Goal: Transaction & Acquisition: Purchase product/service

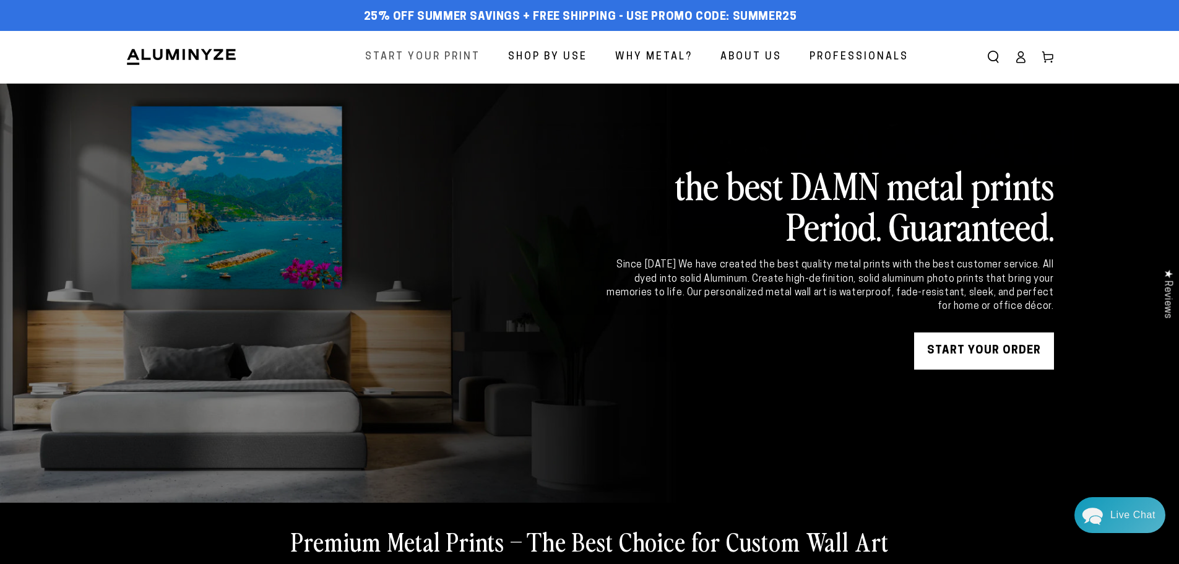
click at [462, 49] on span "Start Your Print" at bounding box center [422, 57] width 115 height 18
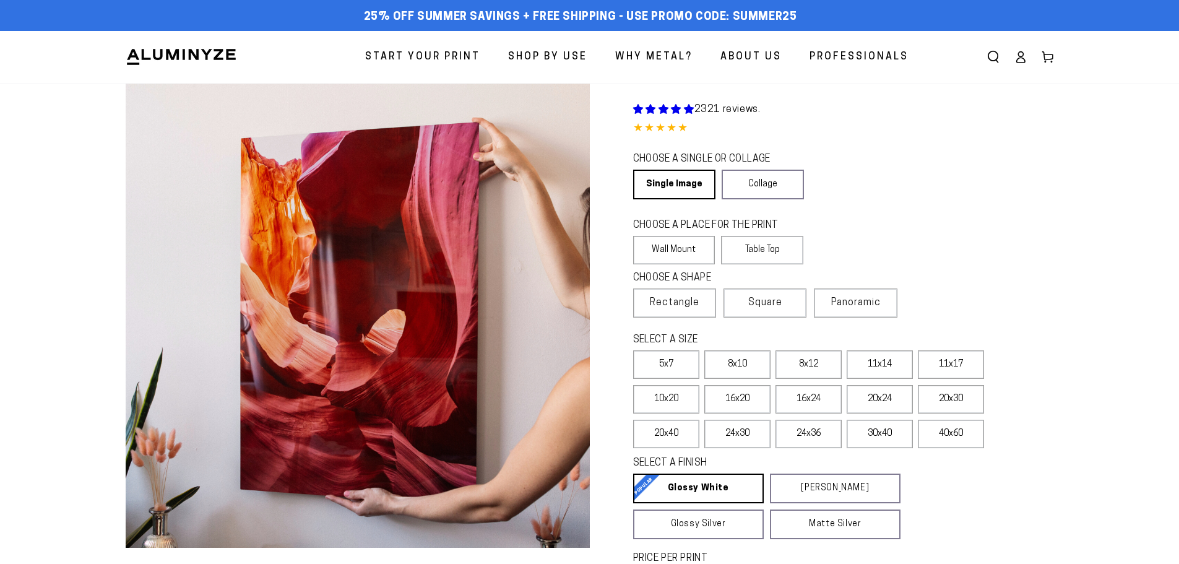
select select "**********"
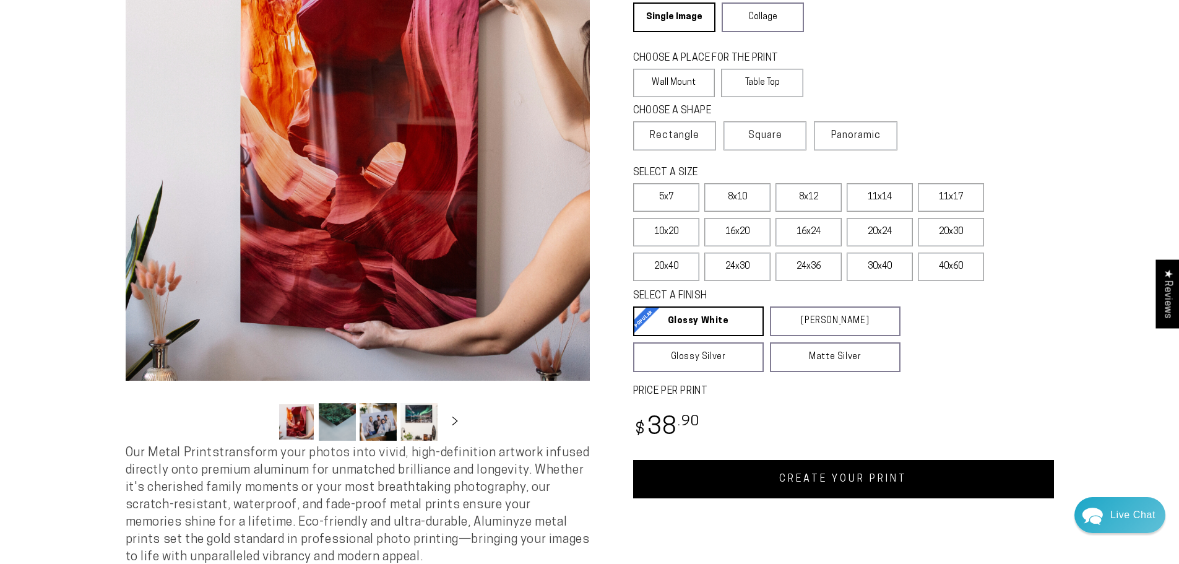
scroll to position [186, 0]
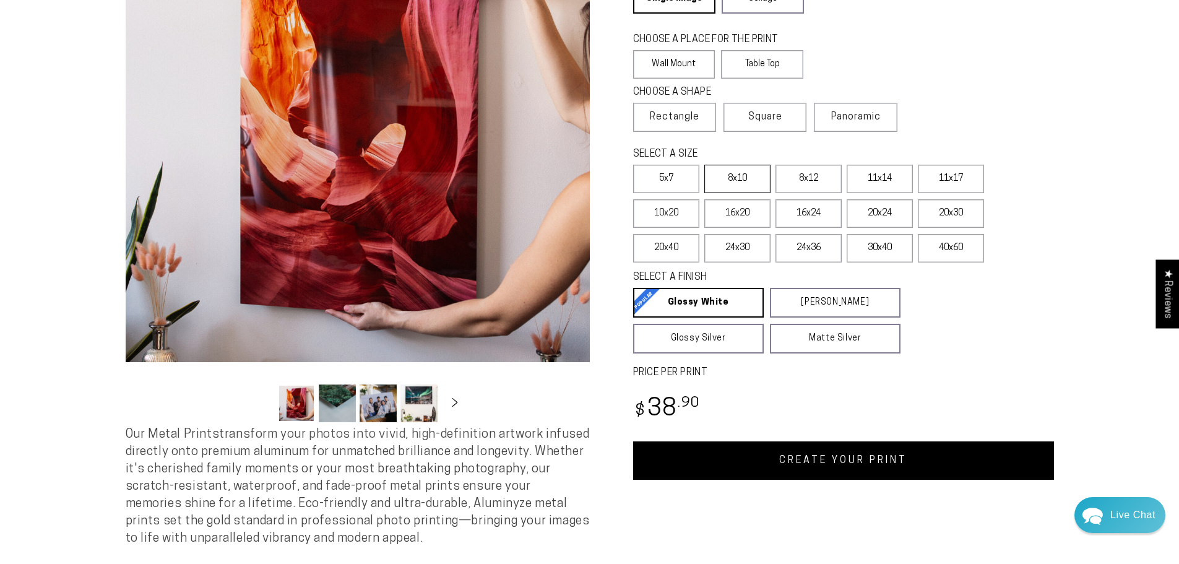
click at [729, 176] on label "8x10" at bounding box center [737, 179] width 66 height 28
click at [754, 61] on label "Table Top" at bounding box center [762, 64] width 82 height 28
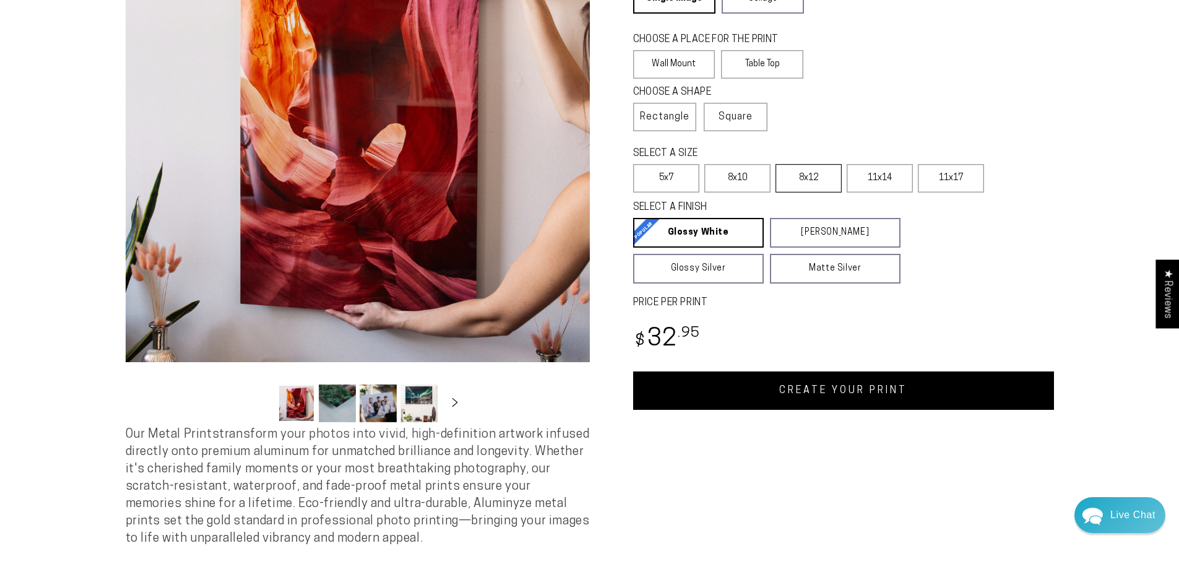
click at [812, 174] on label "8x12" at bounding box center [808, 178] width 66 height 28
